Goal: Find specific page/section: Find specific page/section

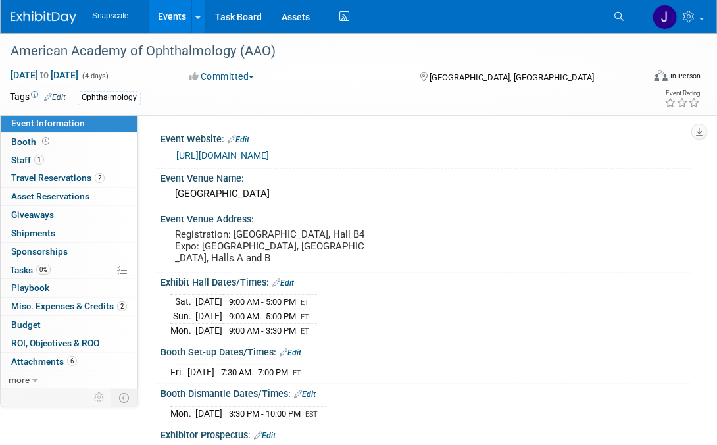
click at [27, 15] on img at bounding box center [44, 17] width 66 height 13
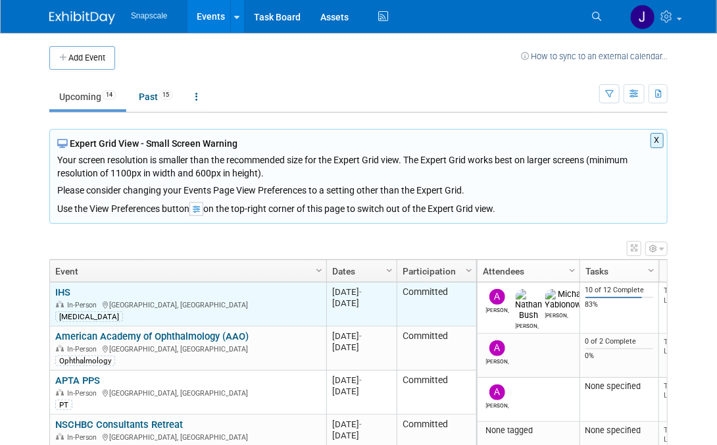
click at [63, 286] on link "IHS" at bounding box center [62, 292] width 15 height 12
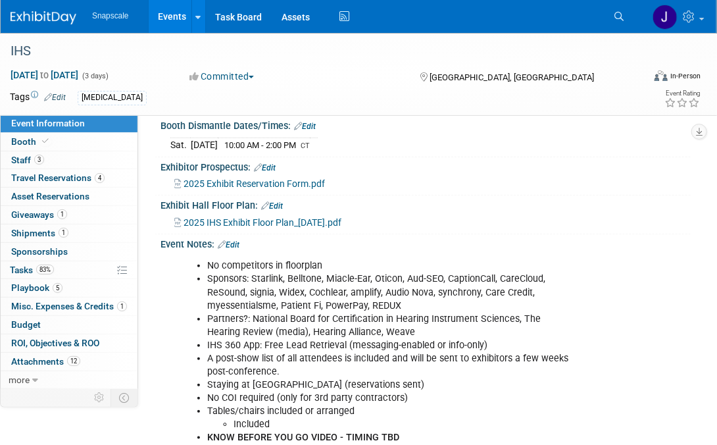
scroll to position [245, 0]
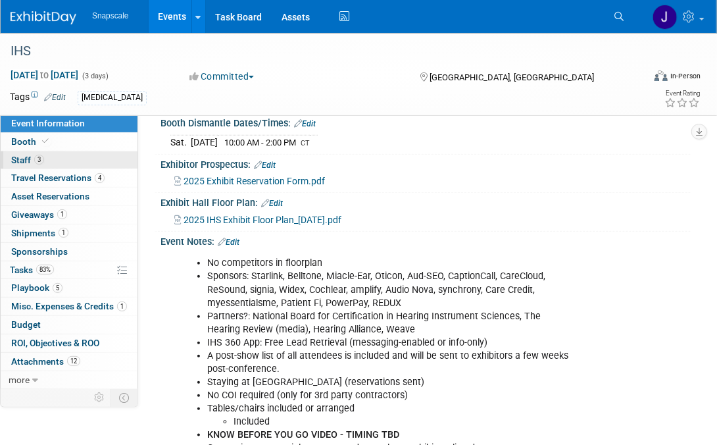
click at [21, 160] on span "Staff 3" at bounding box center [27, 160] width 33 height 11
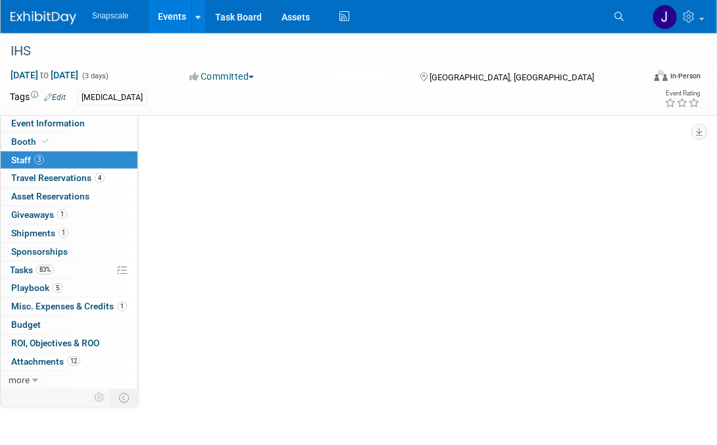
scroll to position [0, 0]
